Goal: Find specific page/section: Find specific page/section

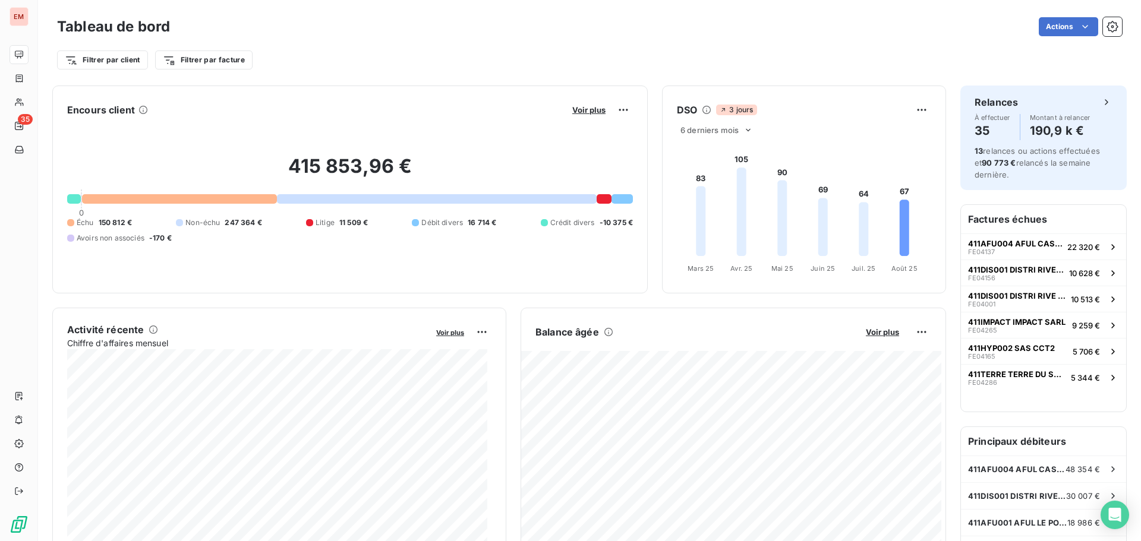
drag, startPoint x: 100, startPoint y: 219, endPoint x: 117, endPoint y: 230, distance: 20.1
click at [102, 219] on span "150 812 €" at bounding box center [115, 222] width 33 height 11
click at [116, 220] on span "150 812 €" at bounding box center [115, 222] width 33 height 11
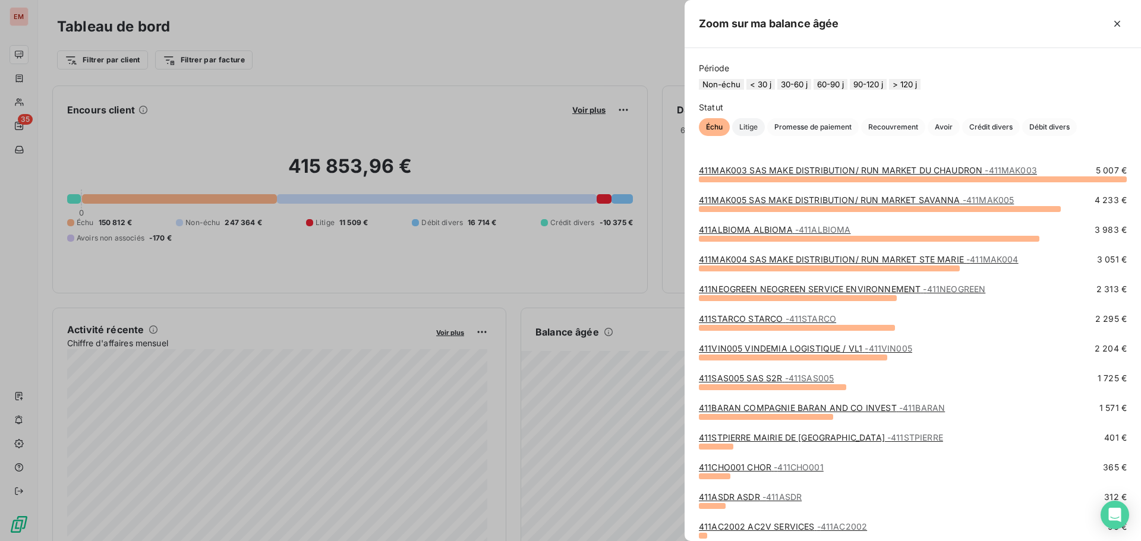
click at [747, 135] on span "Litige" at bounding box center [748, 127] width 33 height 18
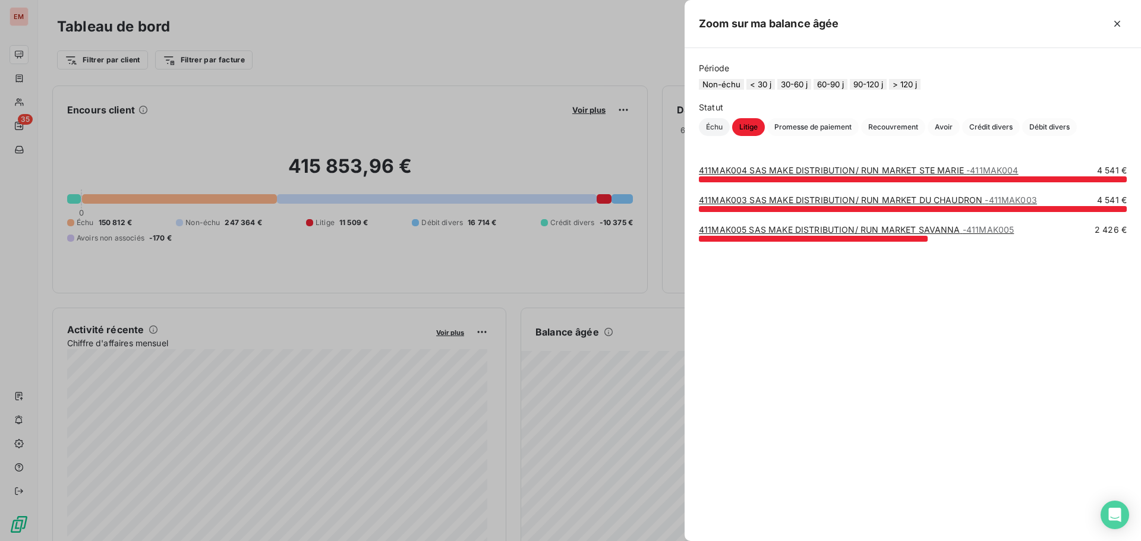
click at [720, 135] on span "Échu" at bounding box center [714, 127] width 31 height 18
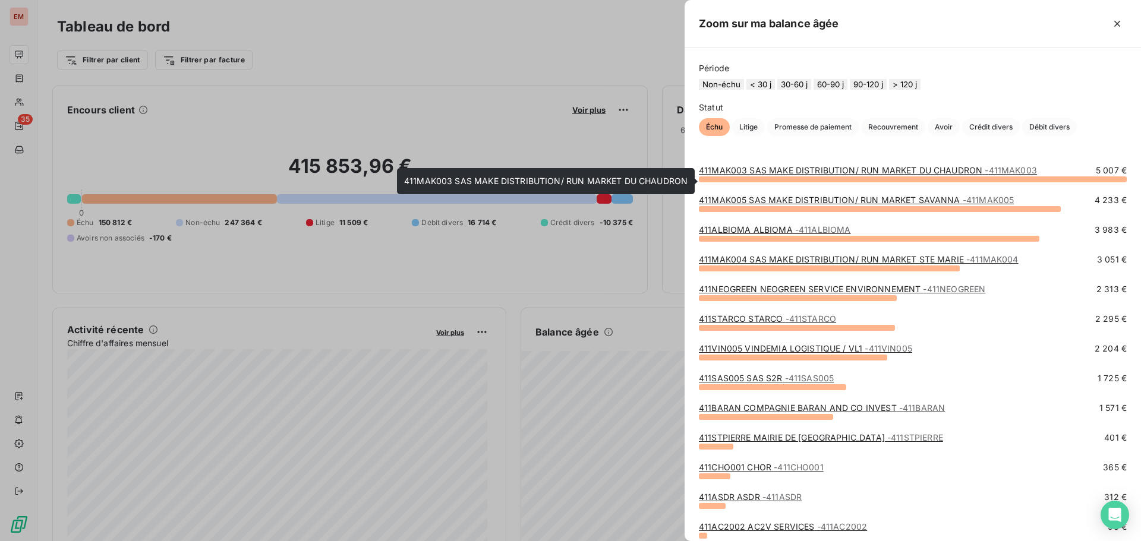
click at [798, 175] on link "411MAK003 SAS MAKE DISTRIBUTION/ RUN MARKET DU CHAUDRON - 411MAK003" at bounding box center [868, 170] width 338 height 10
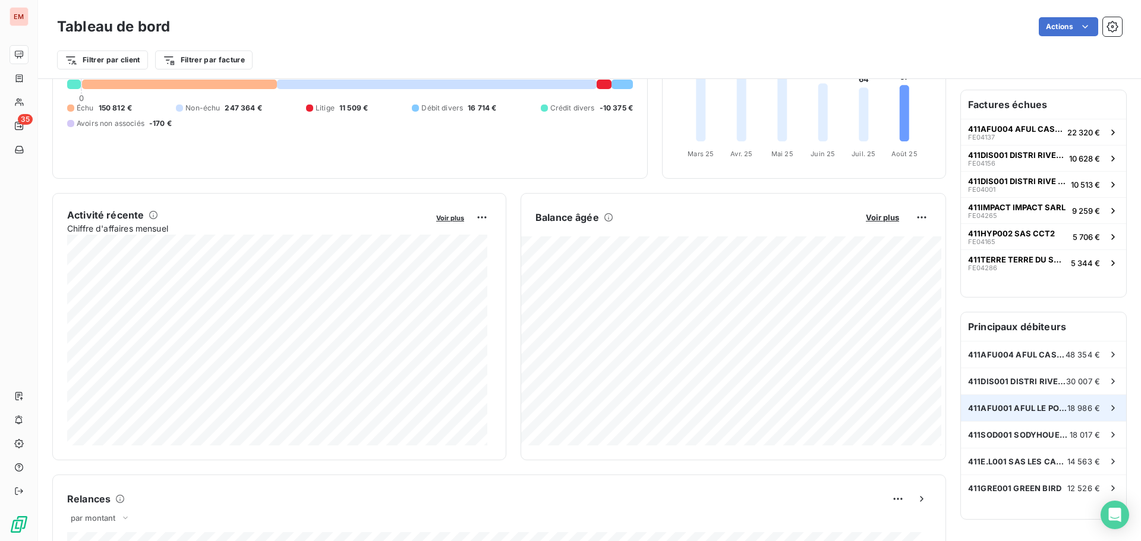
scroll to position [119, 0]
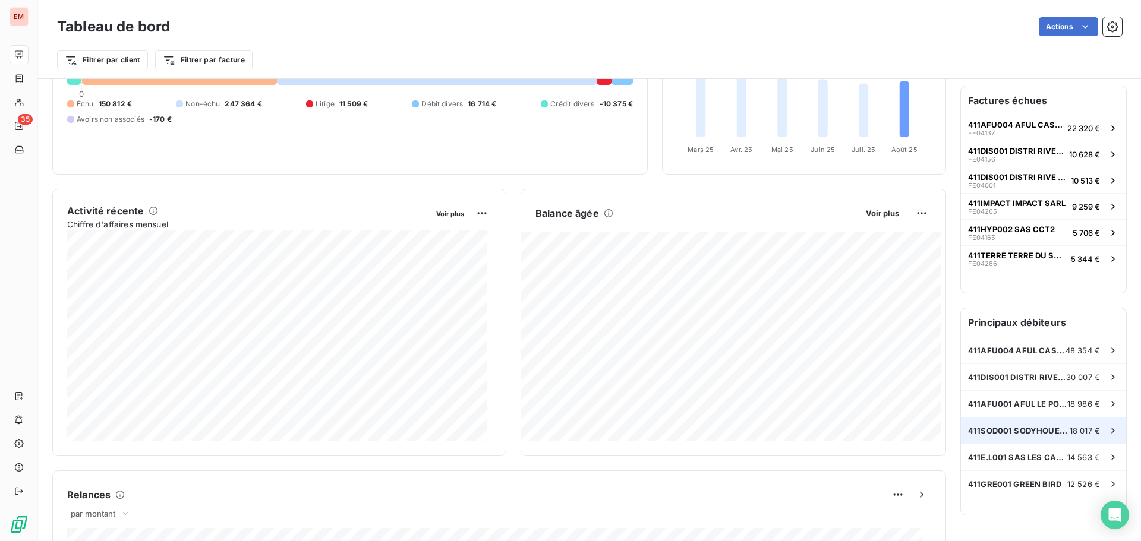
click at [1016, 434] on span "411SOD001 SODYHOUEST" at bounding box center [1019, 431] width 102 height 10
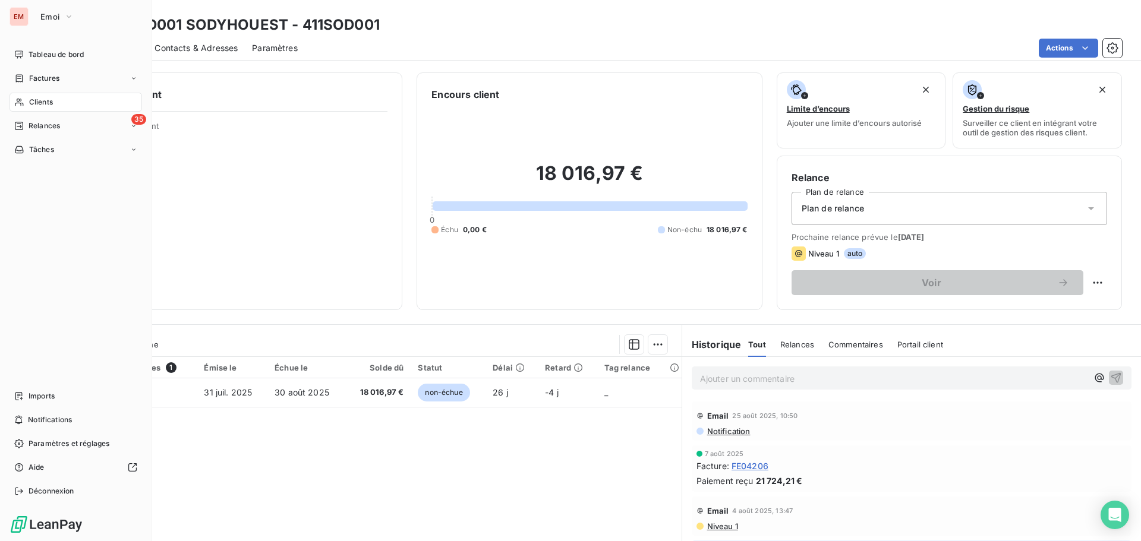
drag, startPoint x: 43, startPoint y: 53, endPoint x: 72, endPoint y: 89, distance: 46.0
click at [43, 53] on span "Tableau de bord" at bounding box center [56, 54] width 55 height 11
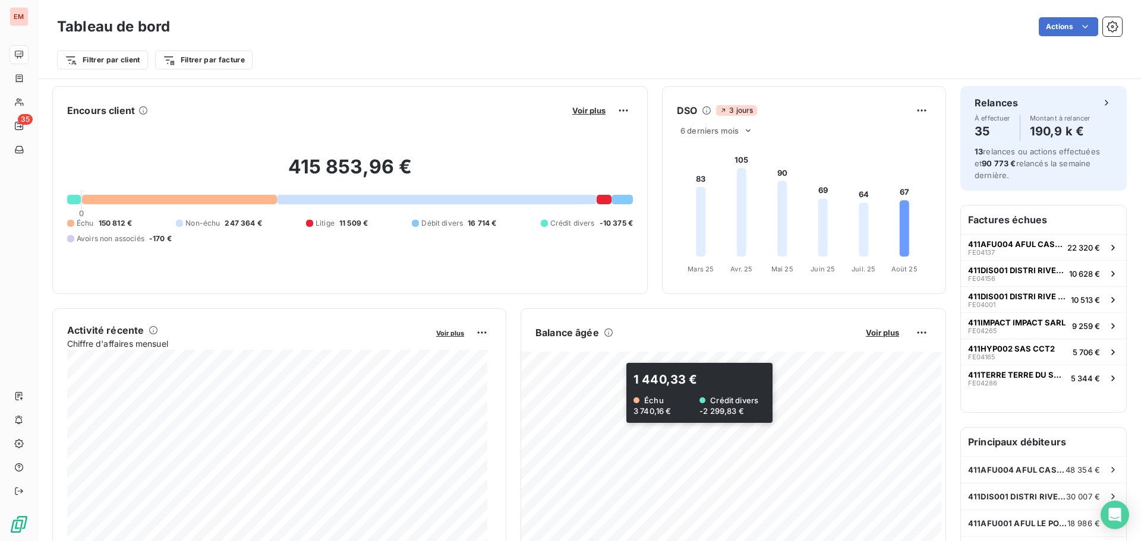
scroll to position [60, 0]
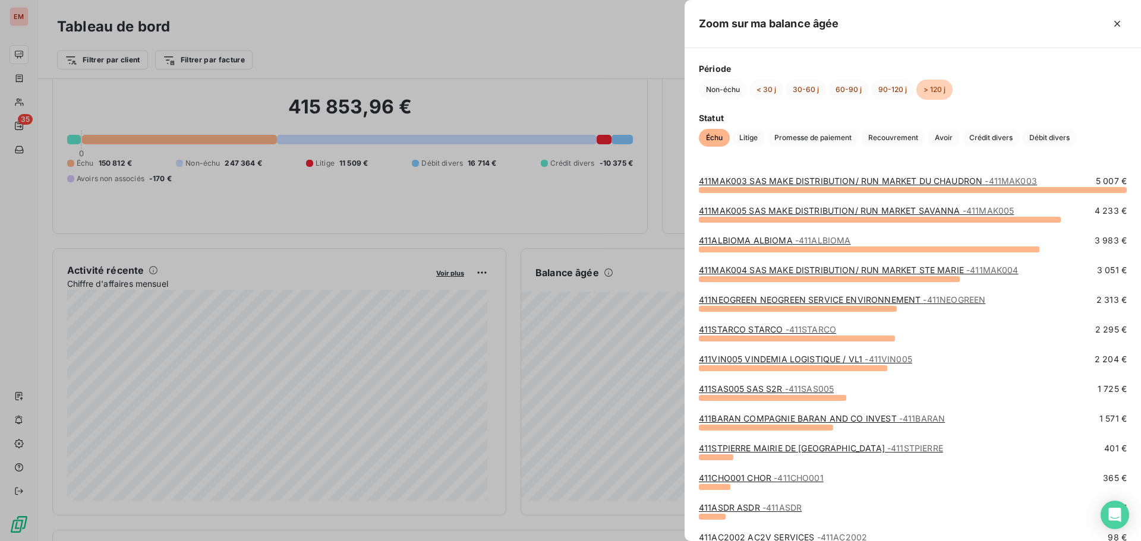
click at [536, 211] on div at bounding box center [570, 270] width 1141 height 541
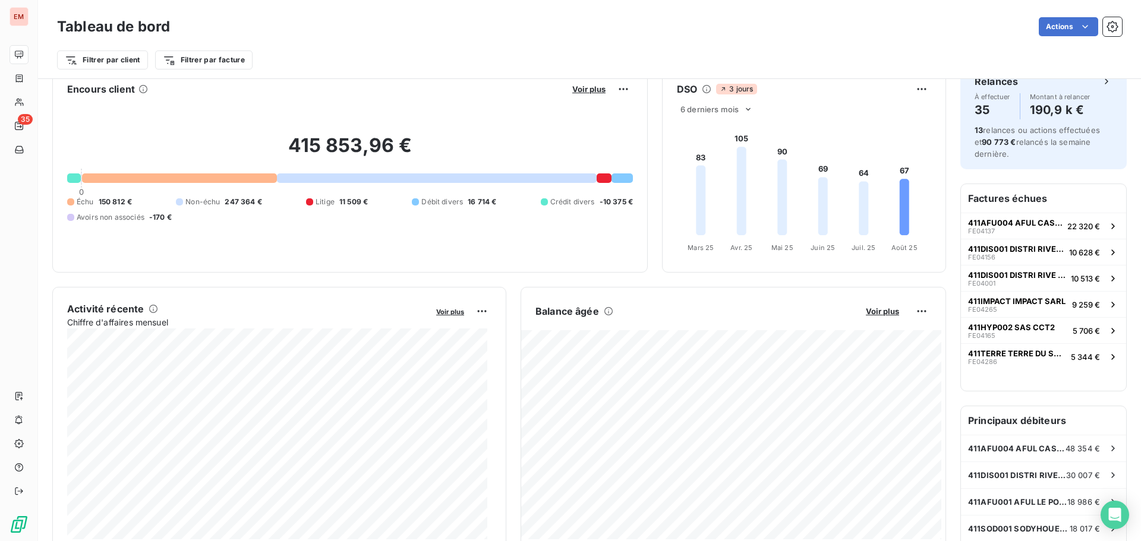
scroll to position [0, 0]
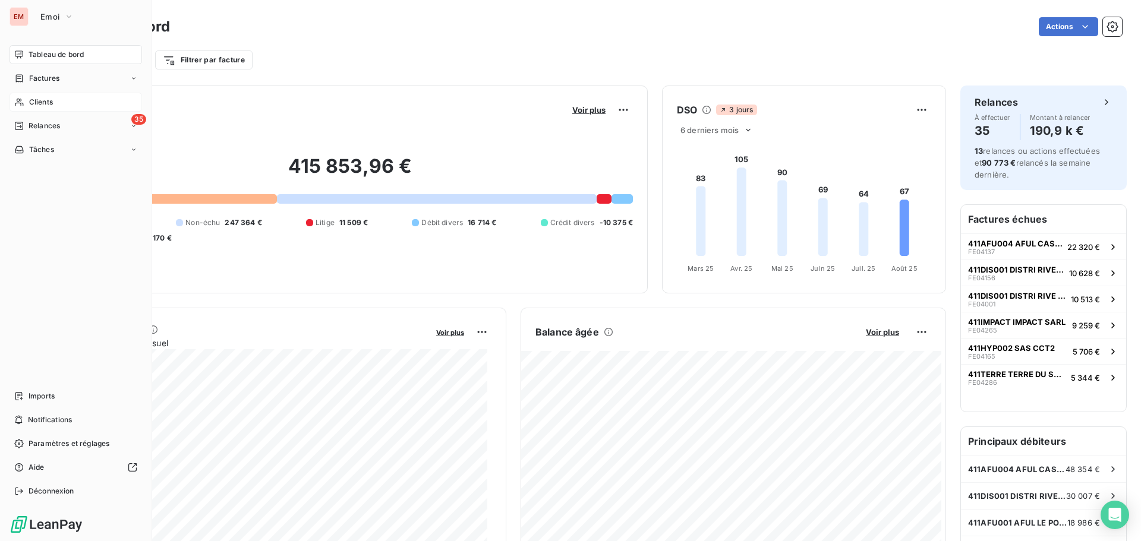
click at [49, 100] on span "Clients" at bounding box center [41, 102] width 24 height 11
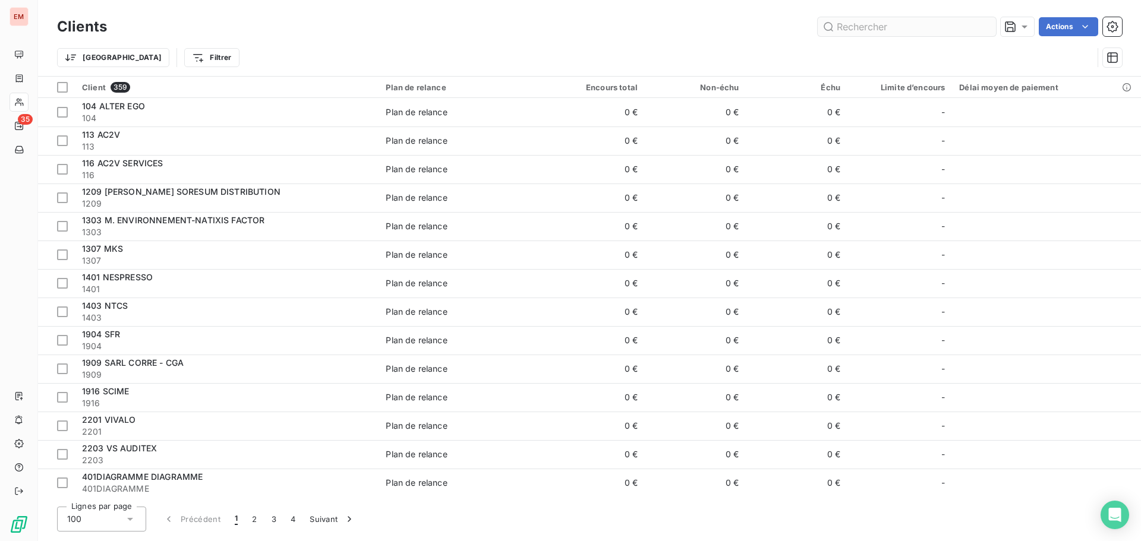
click at [884, 35] on input "text" at bounding box center [906, 26] width 178 height 19
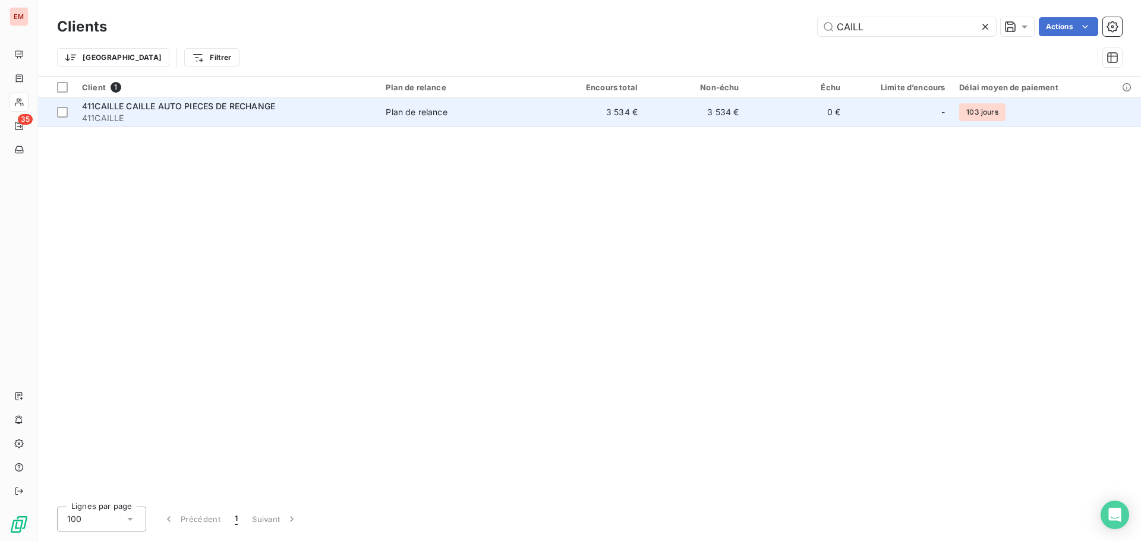
type input "CAILL"
click at [269, 108] on span "411CAILLE CAILLE AUTO PIECES DE RECHANGE" at bounding box center [178, 106] width 193 height 10
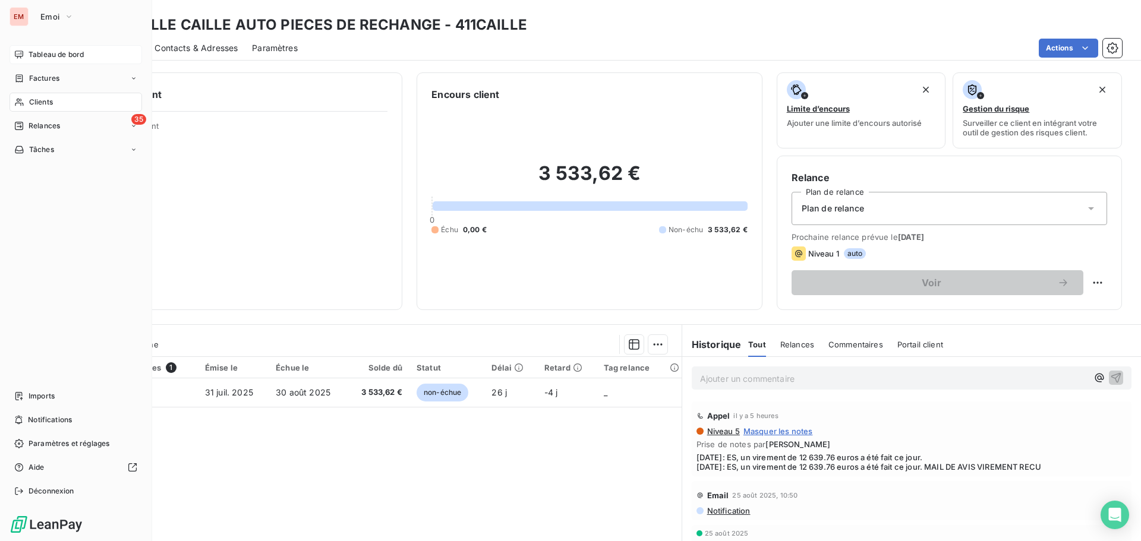
click at [22, 61] on div "Tableau de bord" at bounding box center [76, 54] width 132 height 19
